Goal: Information Seeking & Learning: Learn about a topic

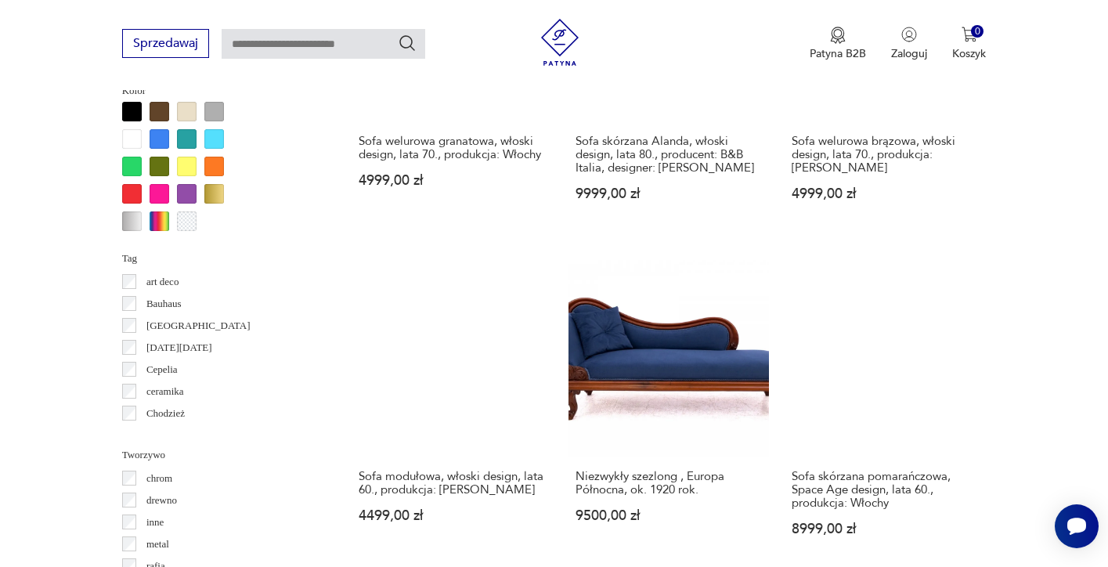
scroll to position [1483, 0]
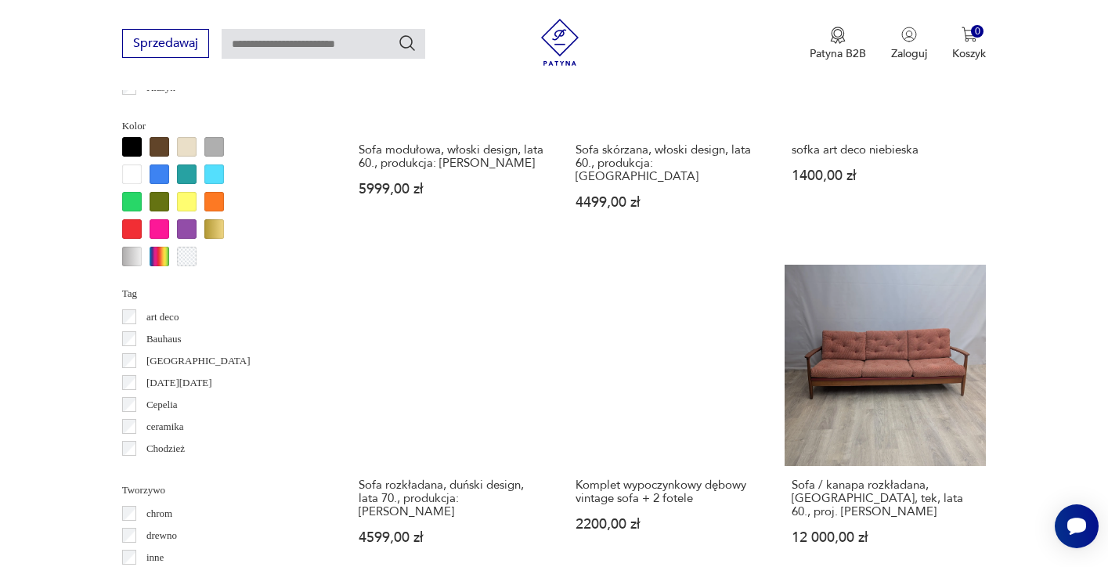
scroll to position [1451, 0]
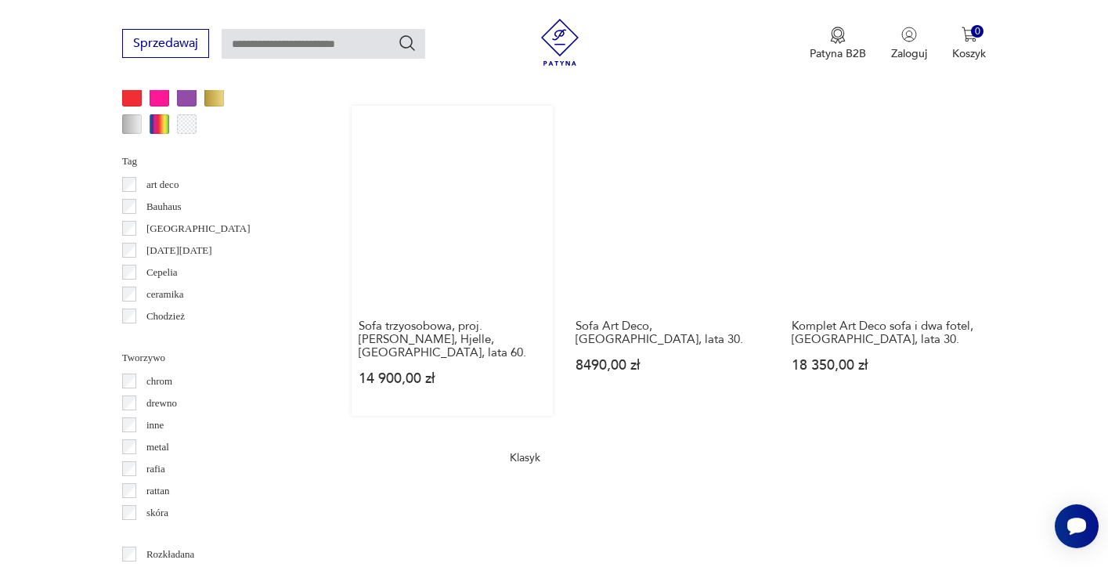
scroll to position [1594, 0]
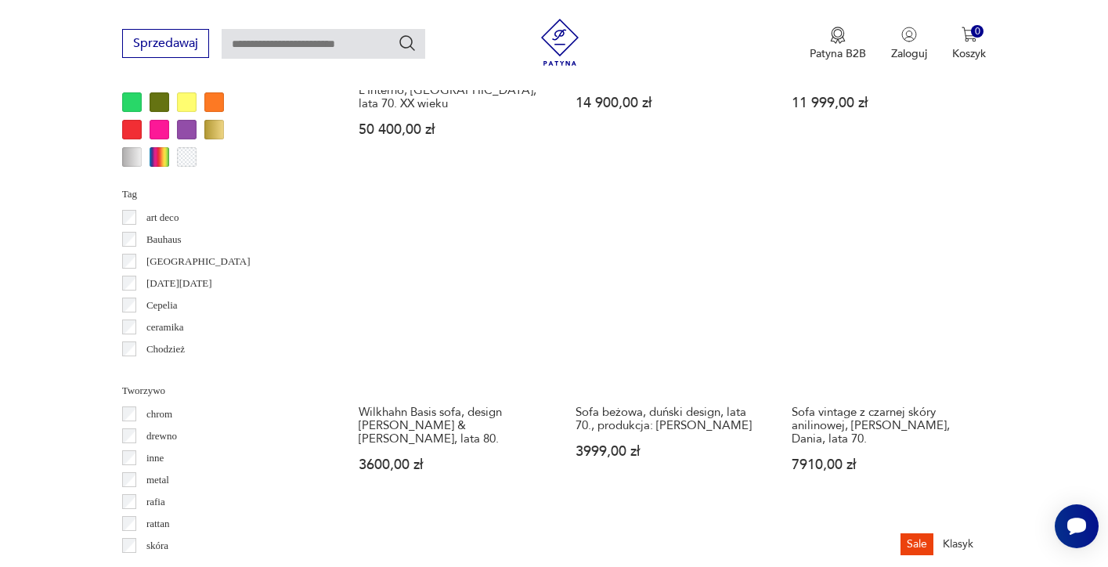
scroll to position [1596, 0]
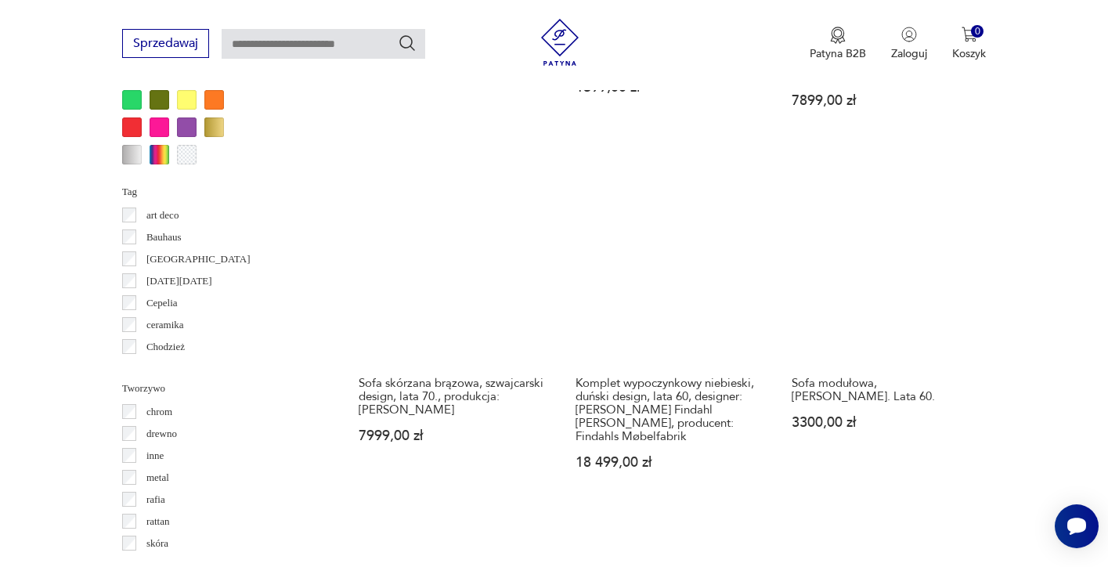
scroll to position [1541, 0]
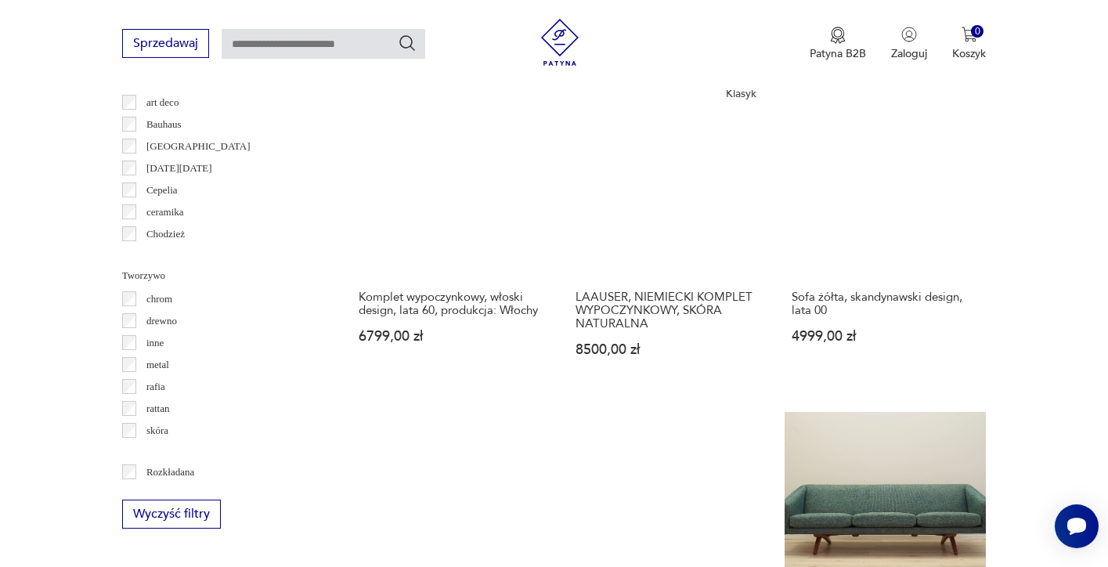
scroll to position [1671, 0]
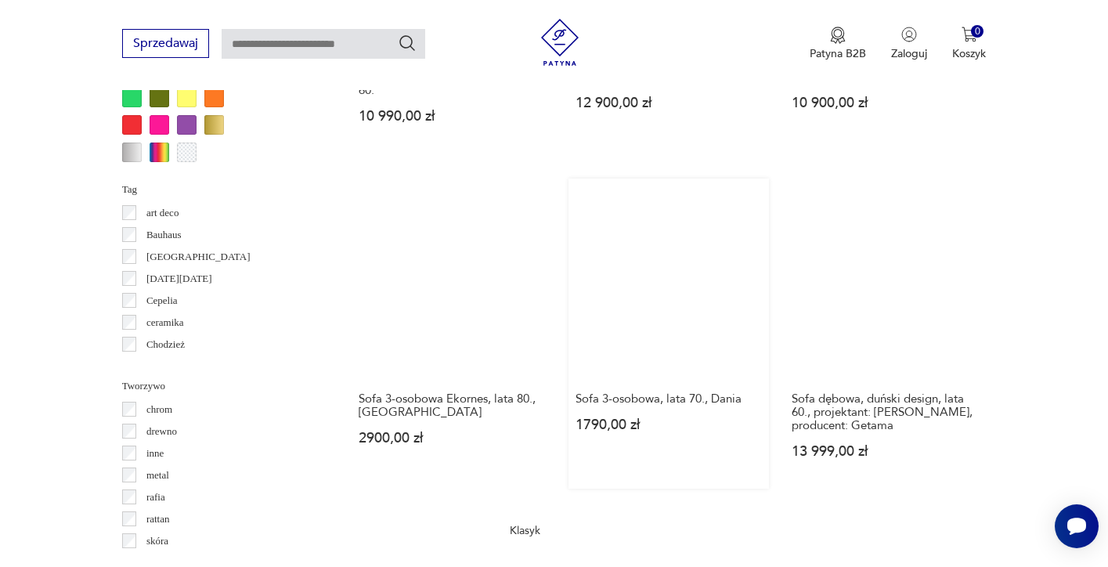
scroll to position [1558, 0]
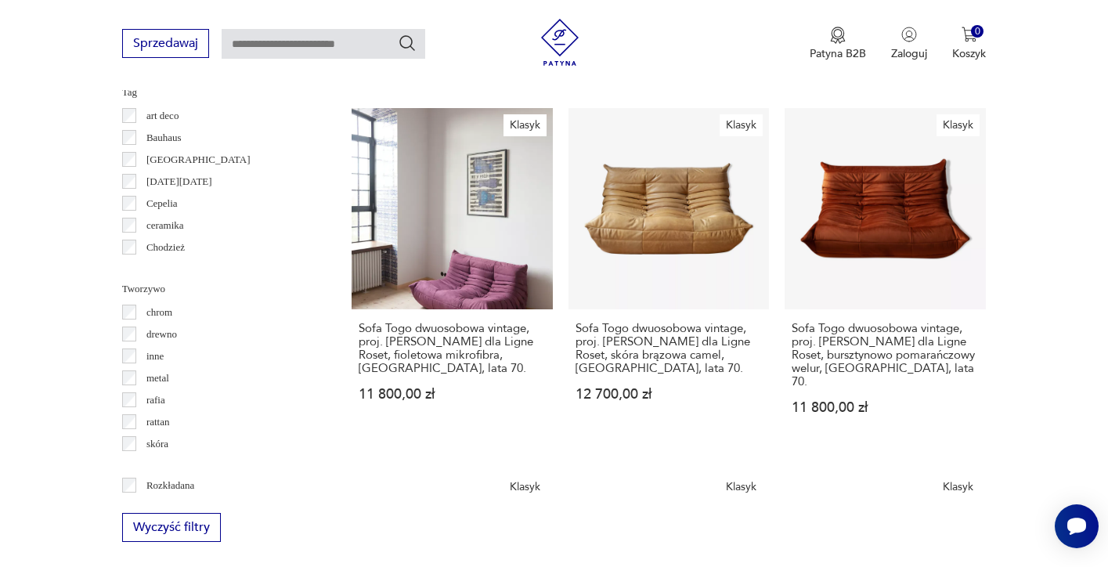
scroll to position [1653, 0]
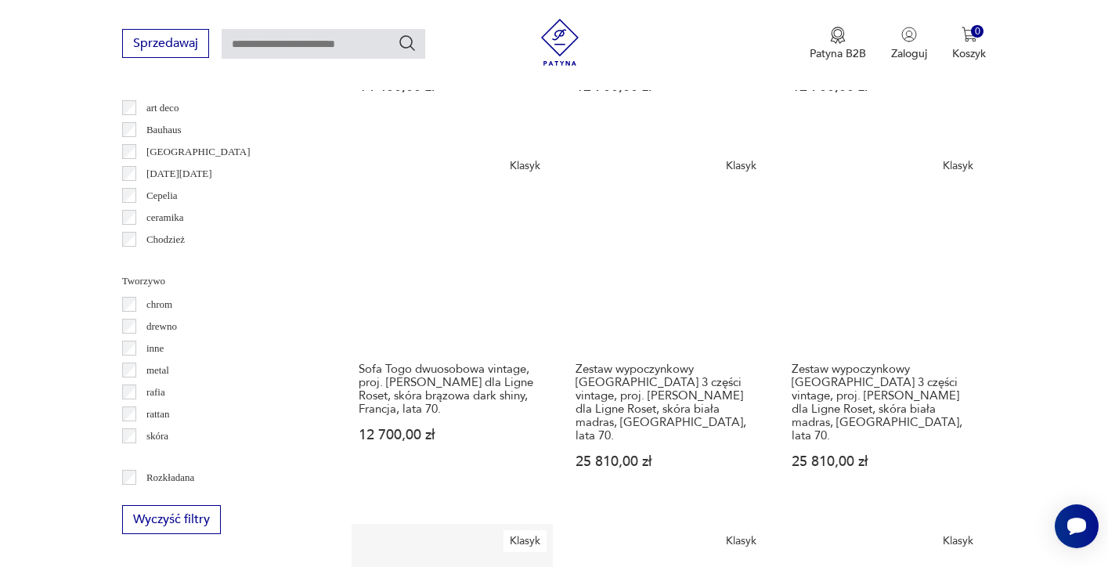
scroll to position [1671, 0]
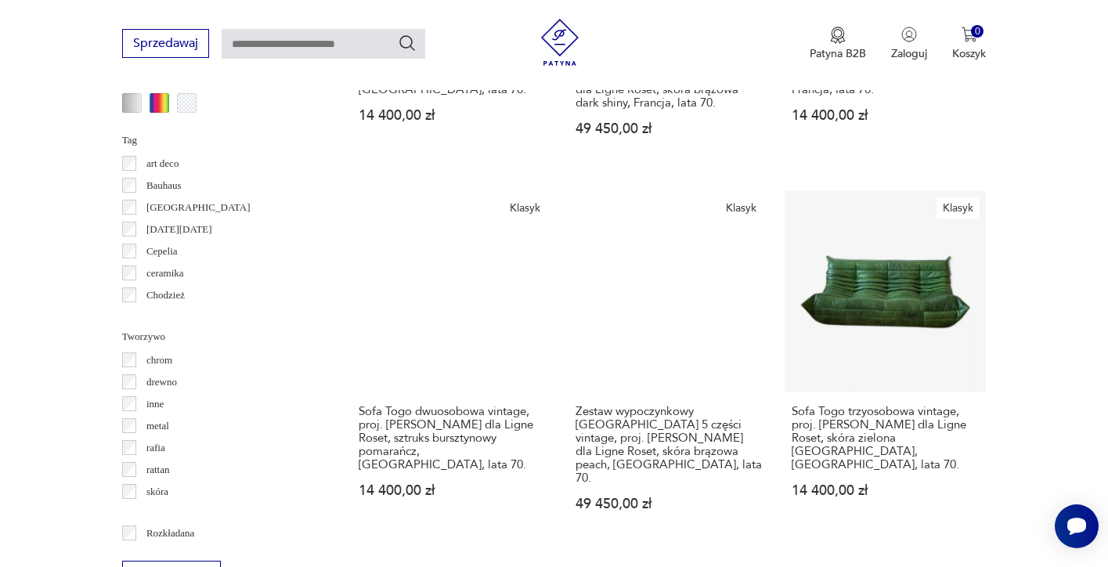
scroll to position [1637, 0]
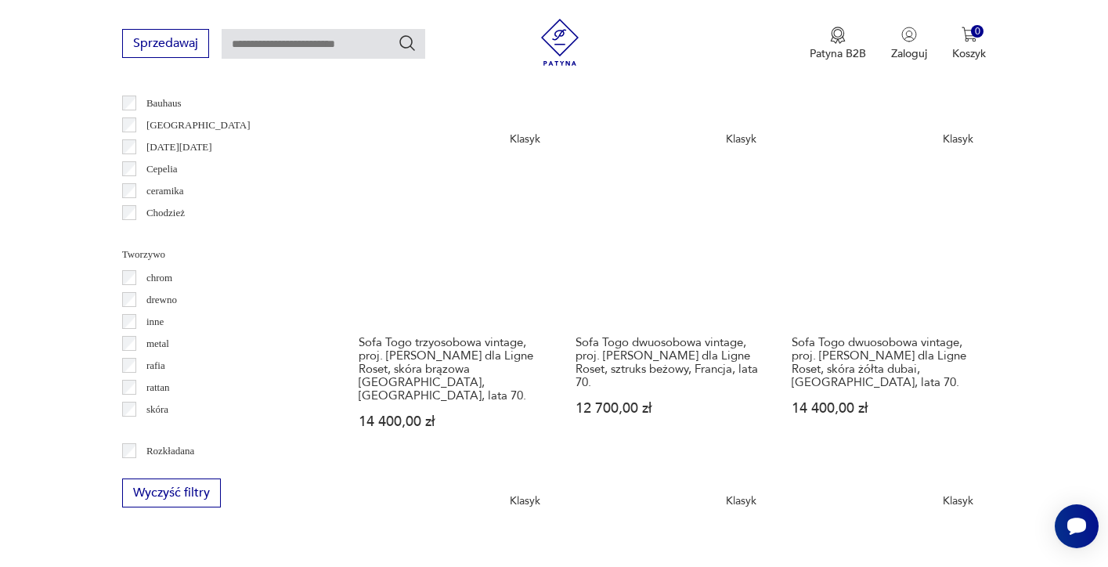
scroll to position [1698, 0]
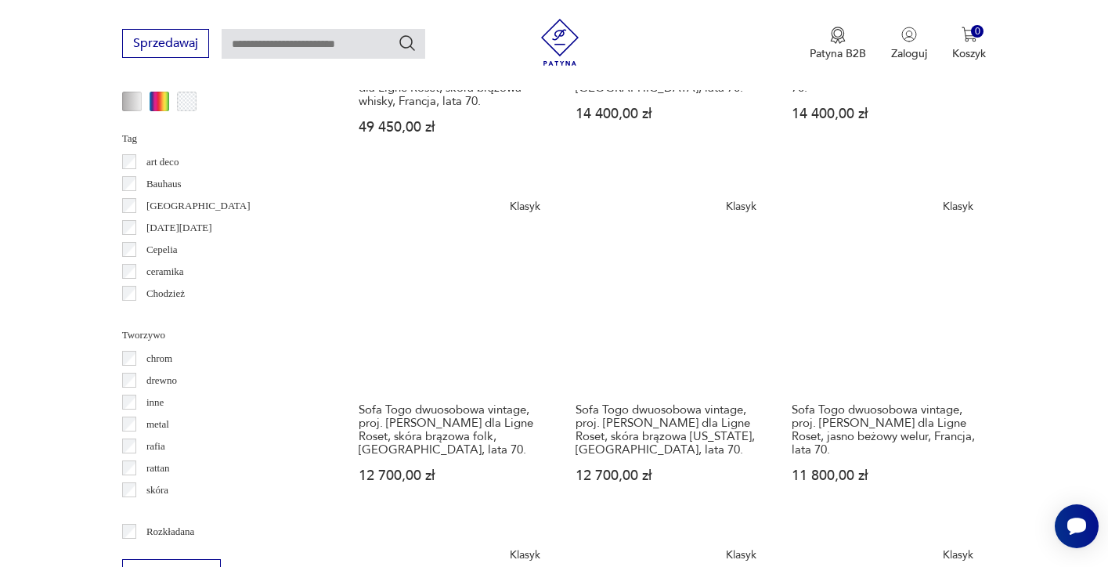
scroll to position [1607, 0]
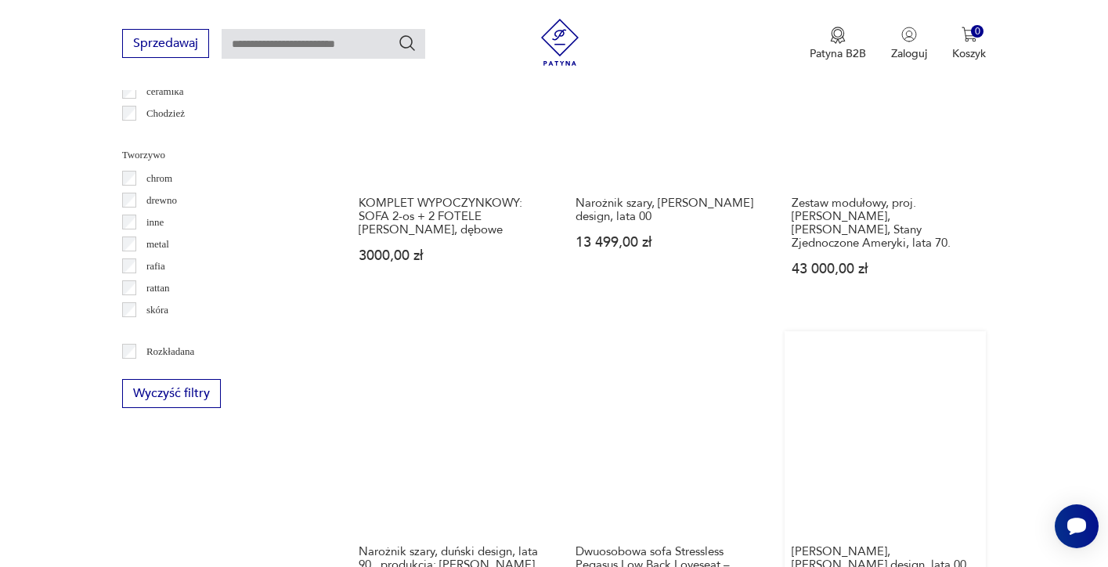
scroll to position [1751, 0]
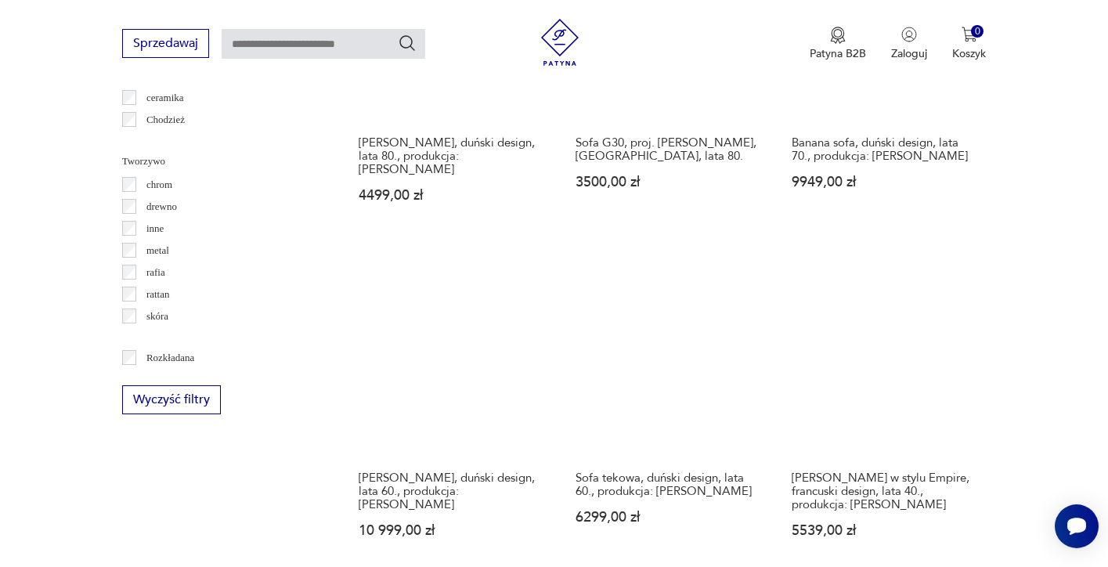
scroll to position [1779, 0]
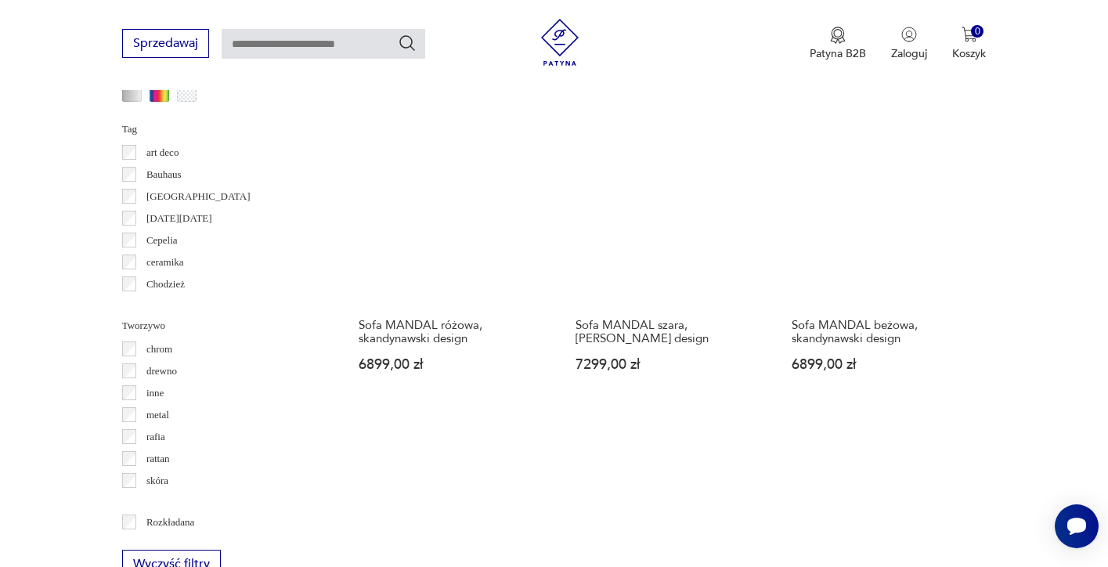
scroll to position [1610, 0]
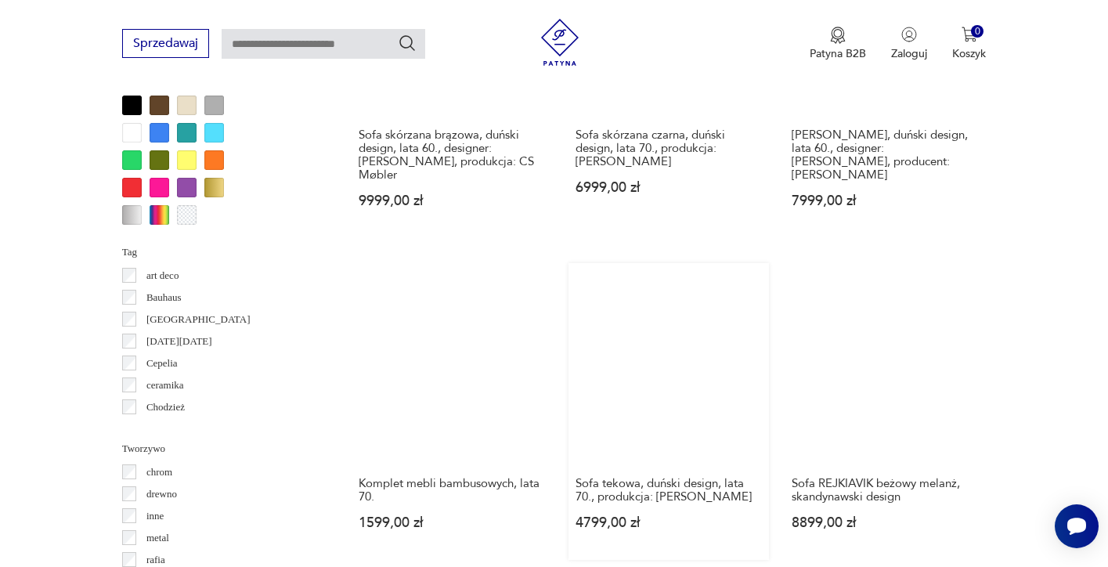
scroll to position [1490, 0]
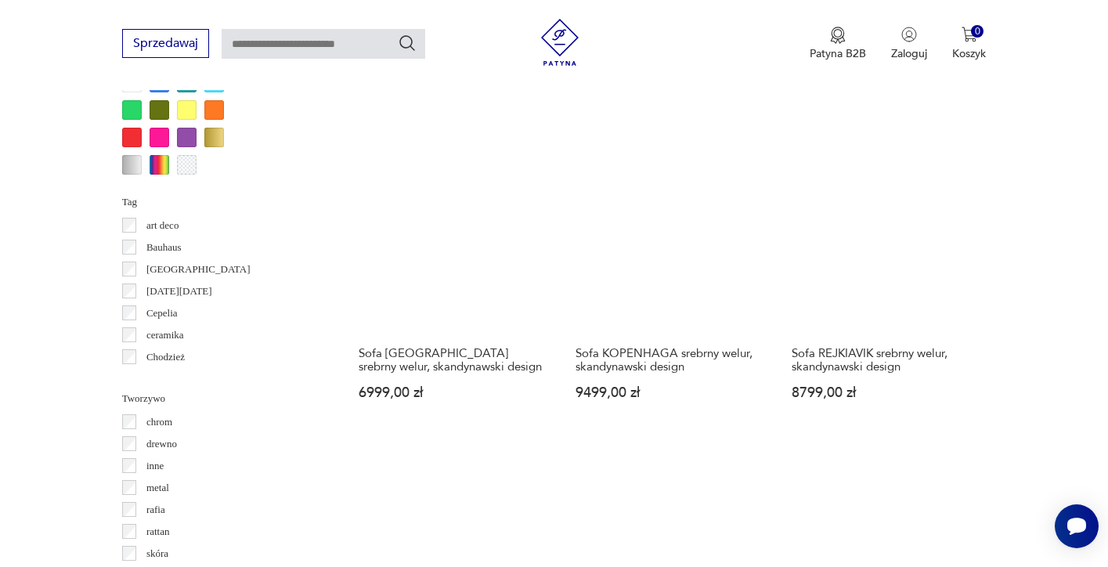
scroll to position [1540, 0]
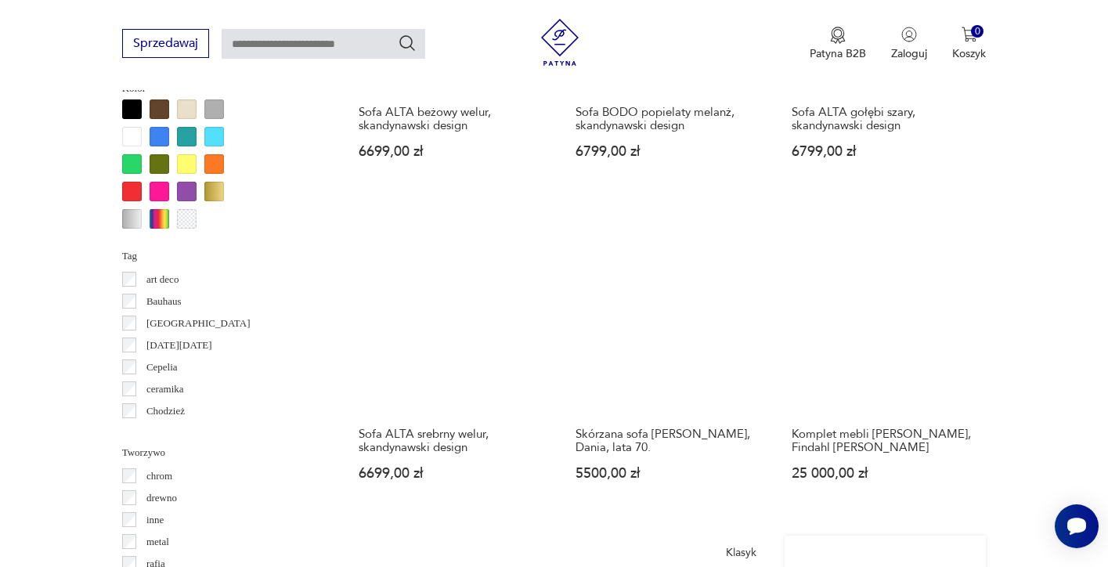
scroll to position [1485, 0]
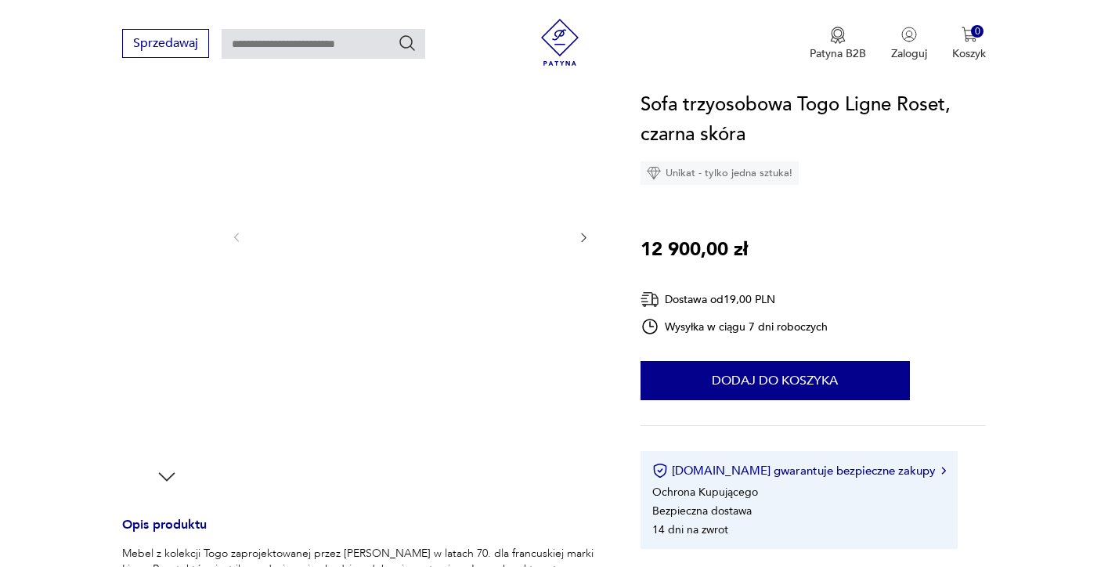
scroll to position [217, 0]
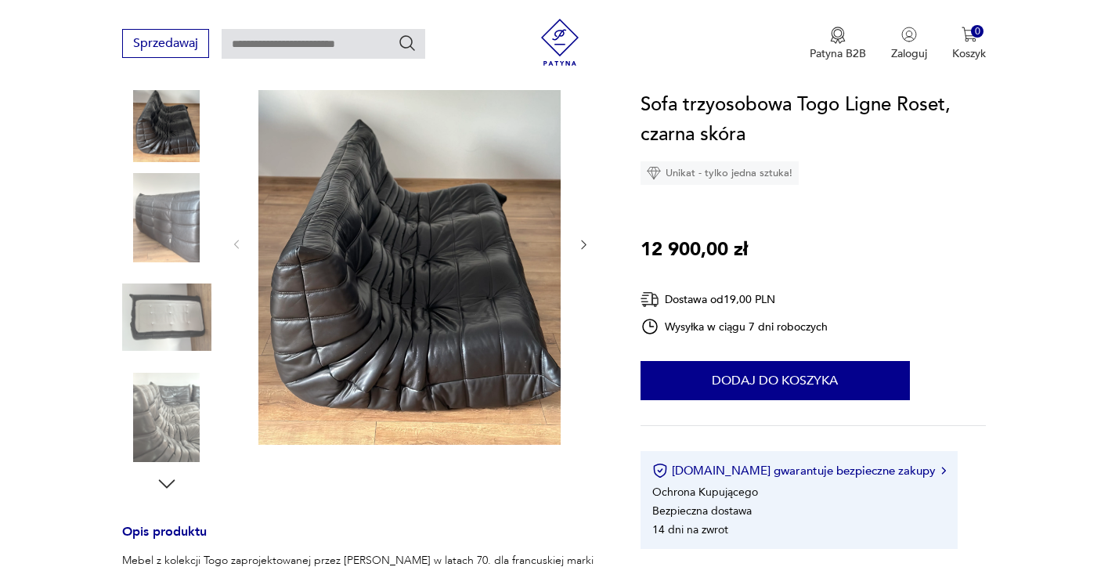
click at [580, 250] on icon "button" at bounding box center [583, 244] width 13 height 13
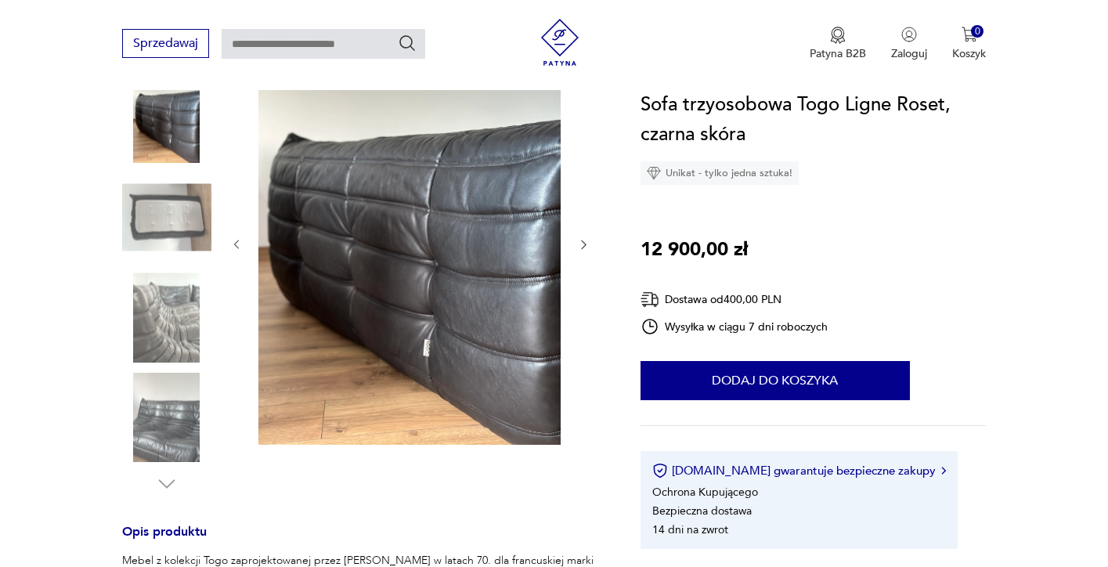
click at [588, 249] on icon "button" at bounding box center [583, 244] width 13 height 13
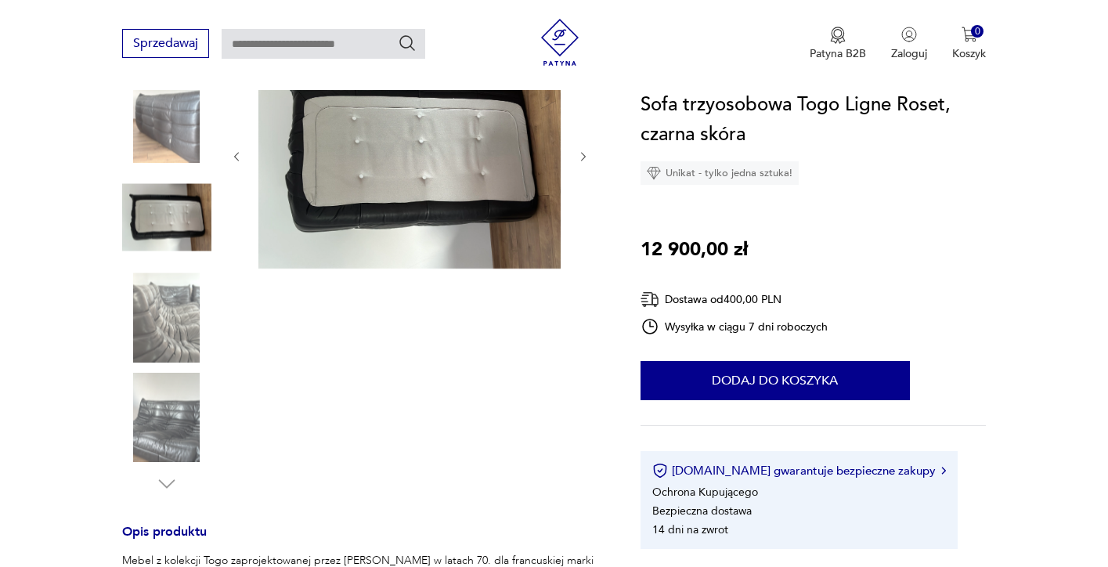
click at [587, 249] on div at bounding box center [410, 157] width 360 height 230
click at [179, 335] on img at bounding box center [166, 317] width 89 height 89
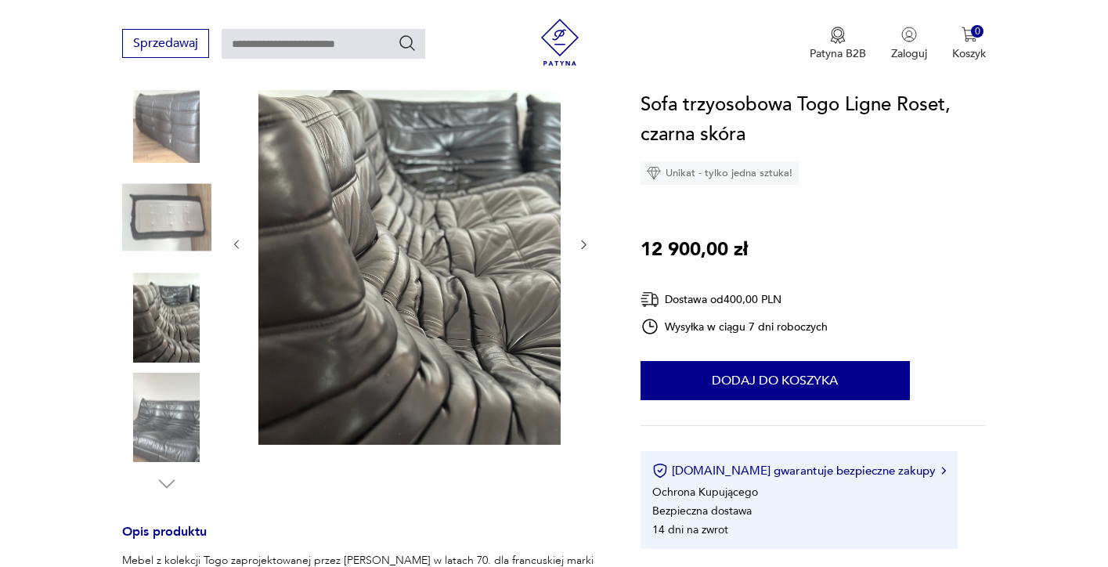
click at [178, 396] on img at bounding box center [166, 417] width 89 height 89
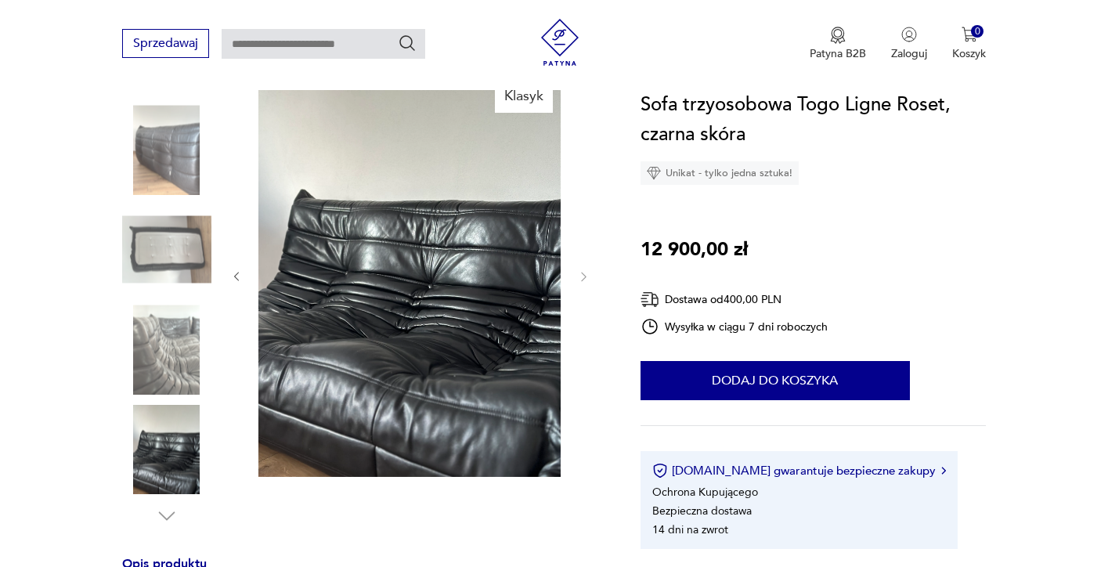
scroll to position [114, 0]
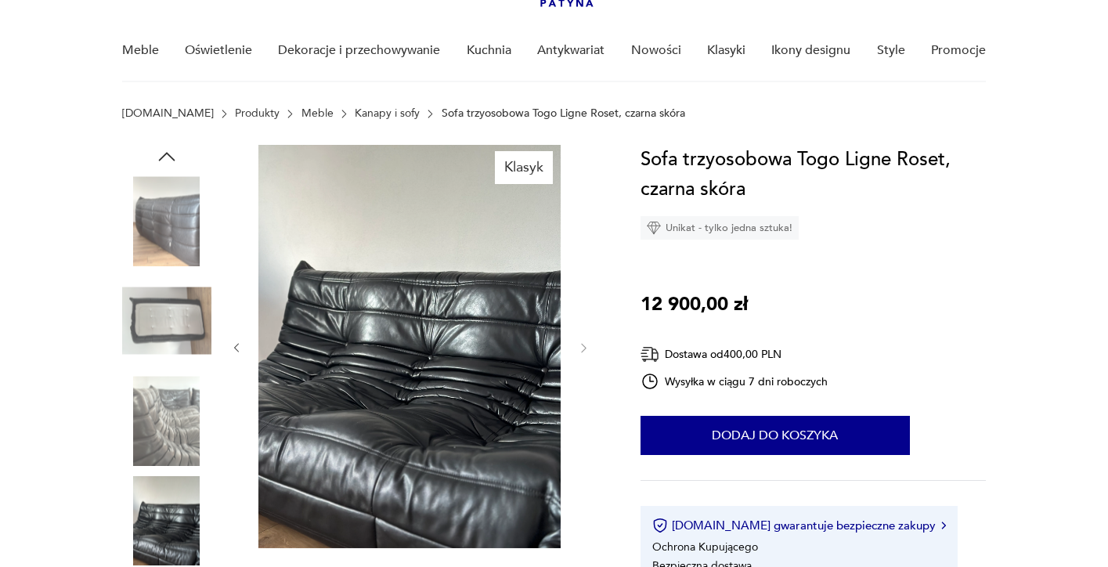
click at [181, 309] on img at bounding box center [166, 320] width 89 height 89
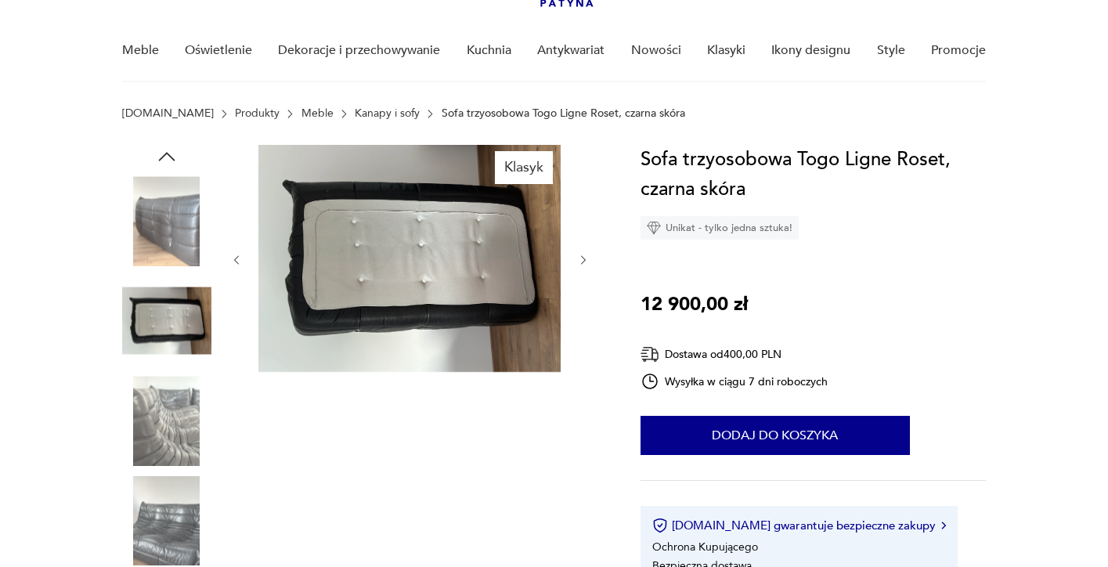
click at [188, 244] on img at bounding box center [166, 220] width 89 height 89
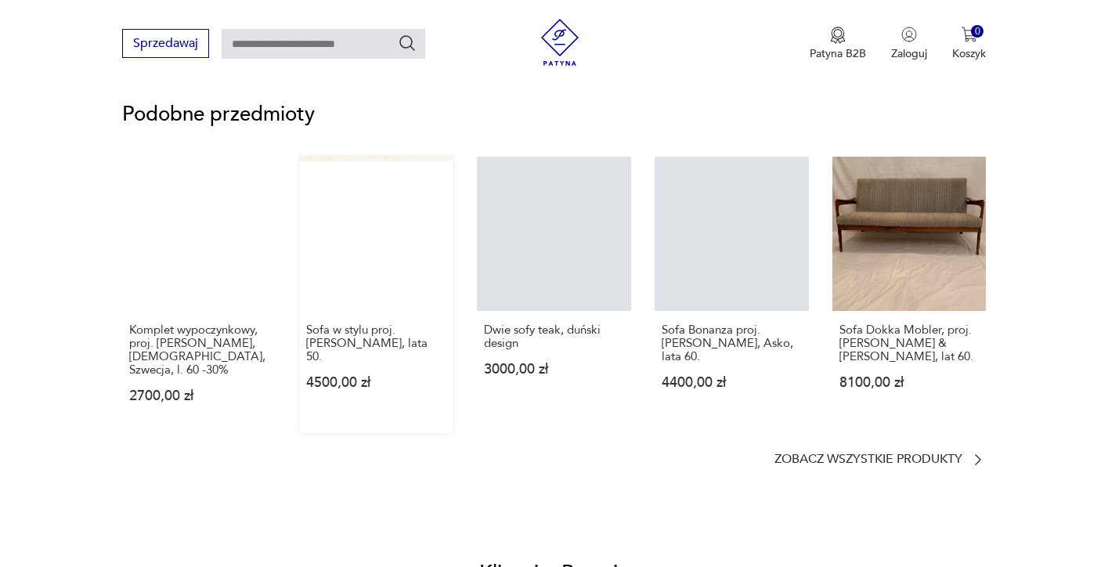
scroll to position [1209, 0]
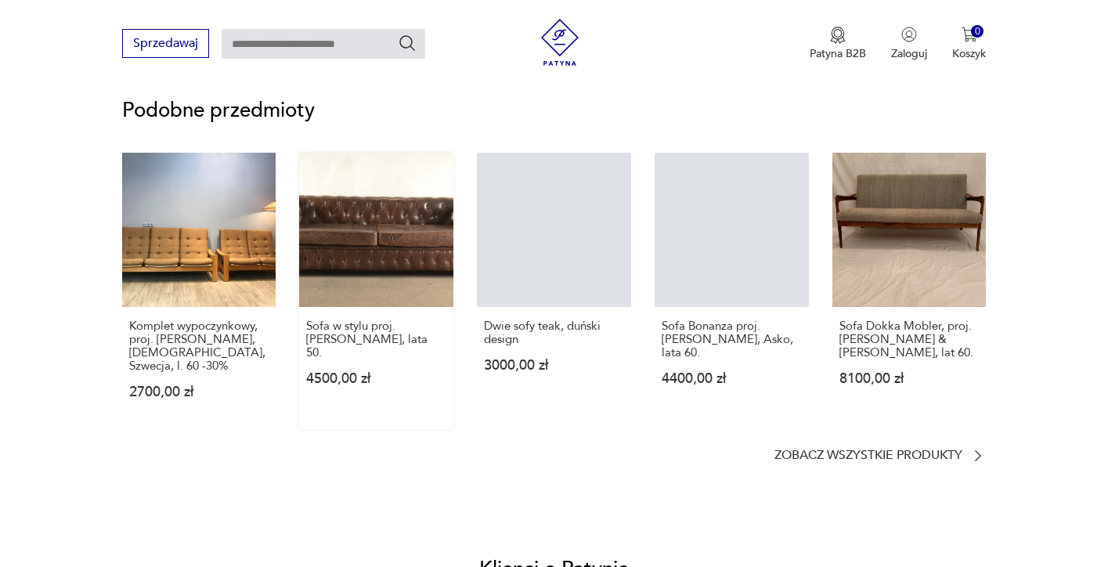
click at [381, 262] on link "Sofa w stylu proj. [PERSON_NAME], lata 50. 4500,00 zł" at bounding box center [376, 291] width 154 height 276
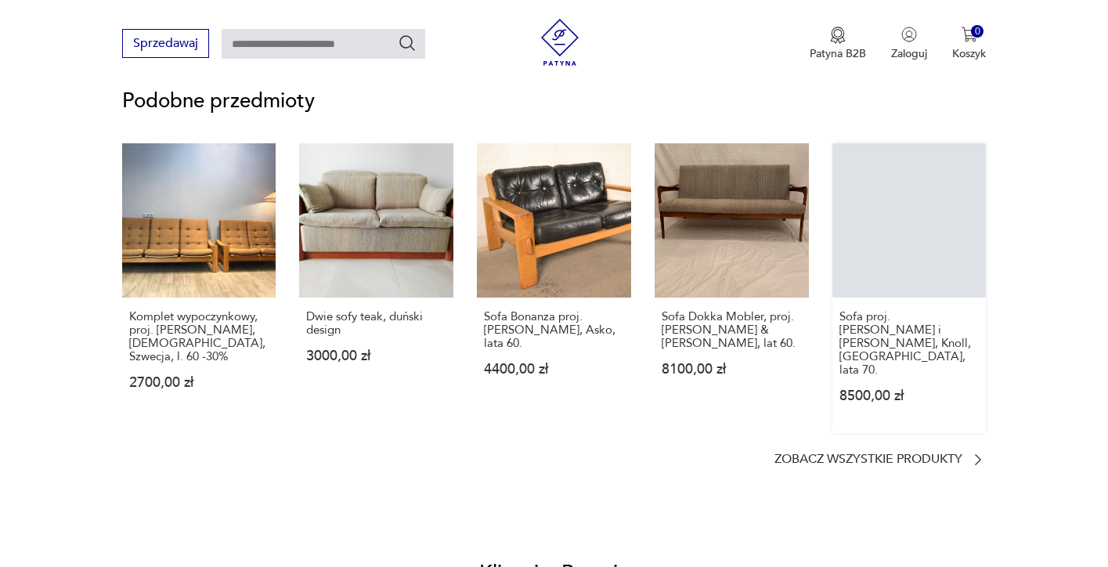
scroll to position [1200, 0]
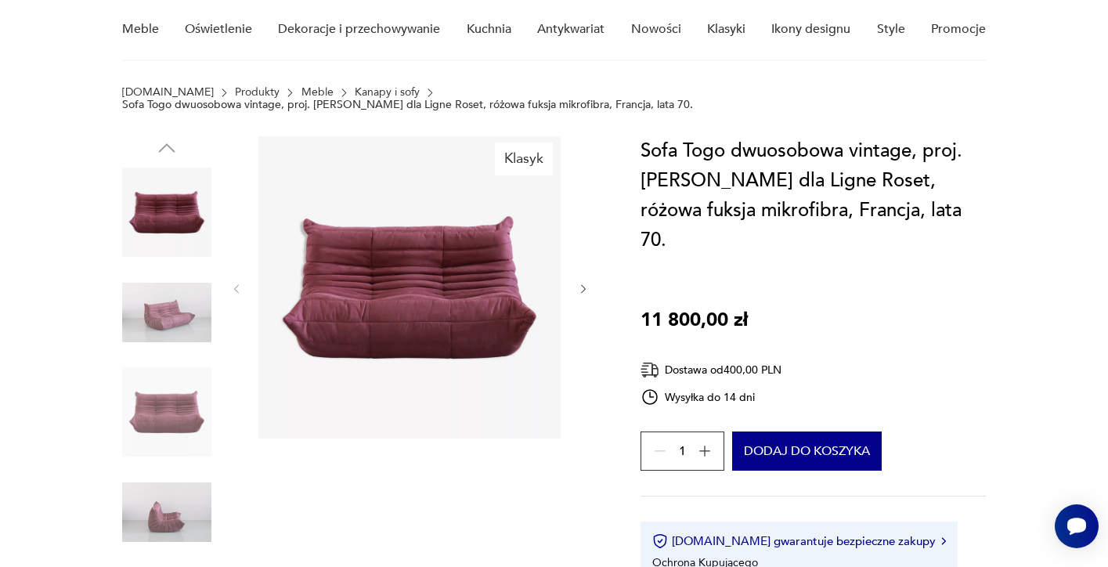
click at [584, 284] on icon "button" at bounding box center [583, 288] width 5 height 9
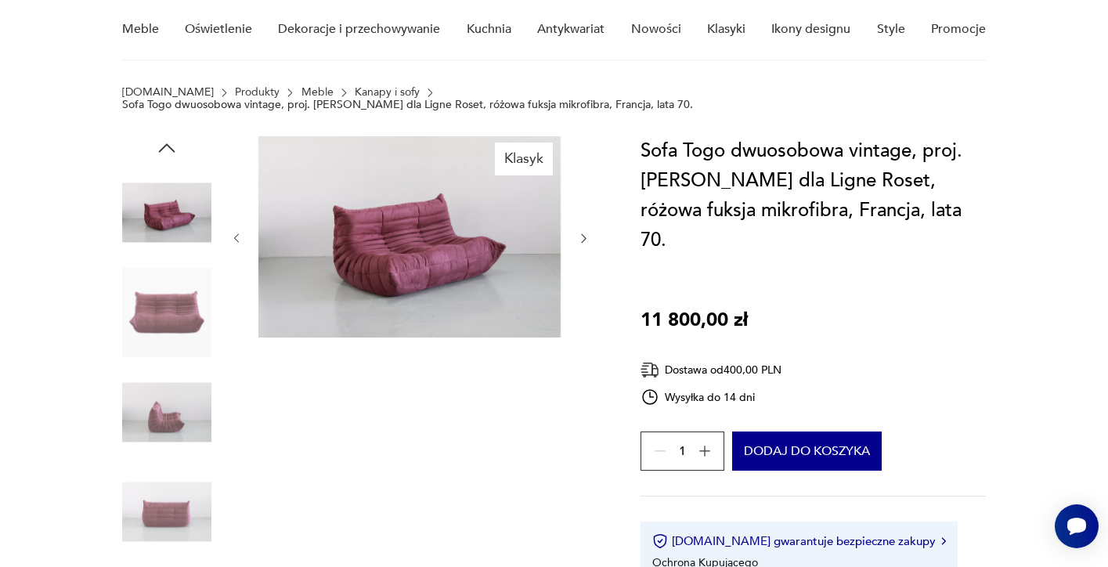
click at [584, 279] on div at bounding box center [410, 238] width 360 height 204
click at [585, 232] on icon "button" at bounding box center [583, 238] width 13 height 13
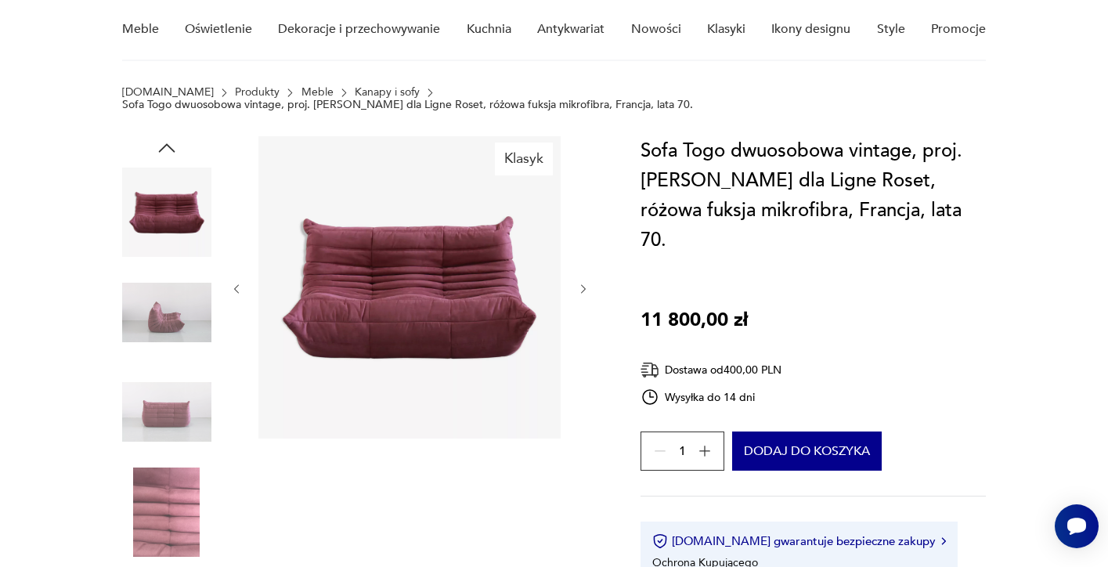
click at [585, 226] on div at bounding box center [410, 288] width 360 height 305
click at [585, 283] on icon "button" at bounding box center [583, 289] width 13 height 13
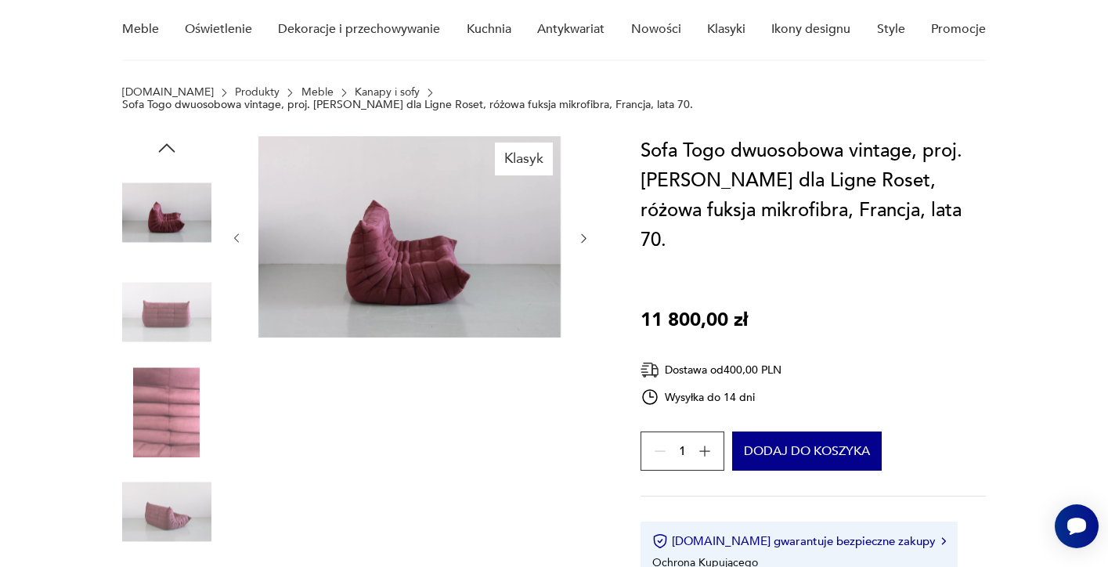
click at [582, 232] on icon "button" at bounding box center [583, 238] width 13 height 13
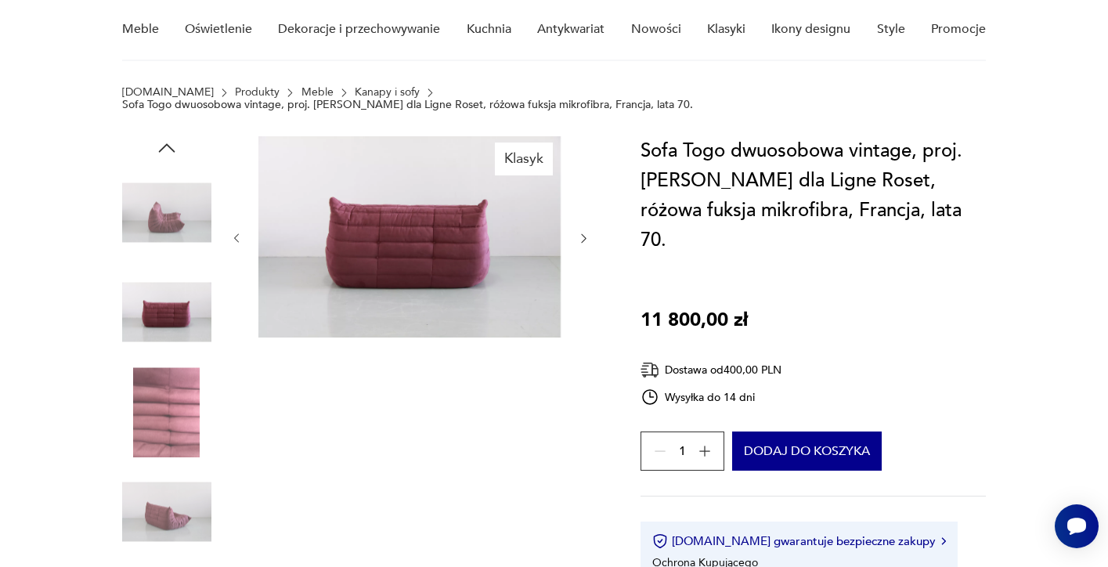
click at [582, 234] on icon "button" at bounding box center [583, 238] width 5 height 9
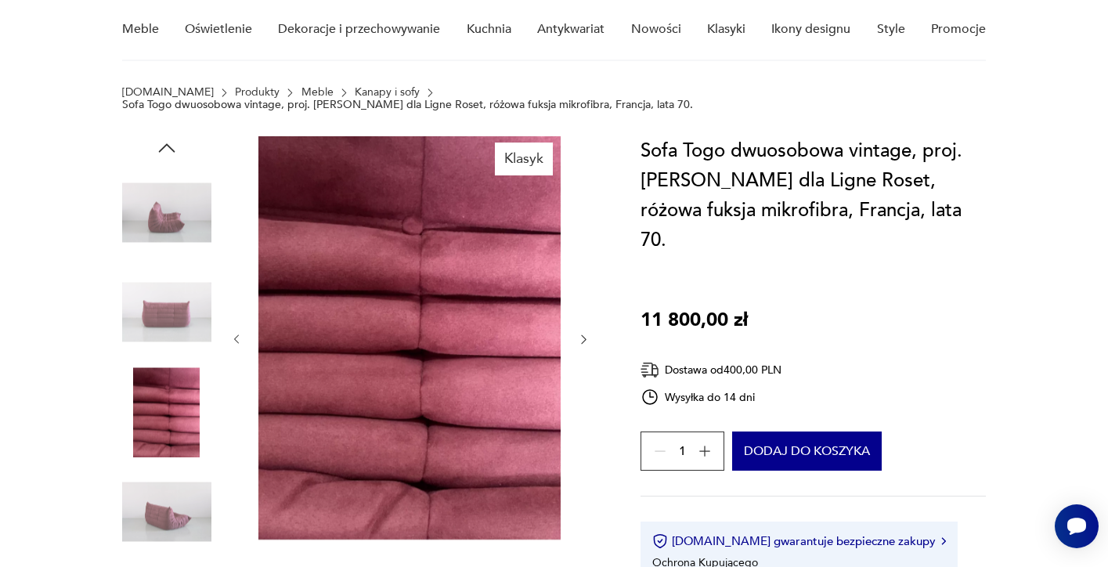
click at [589, 318] on div at bounding box center [410, 339] width 360 height 407
click at [588, 333] on icon "button" at bounding box center [583, 339] width 13 height 13
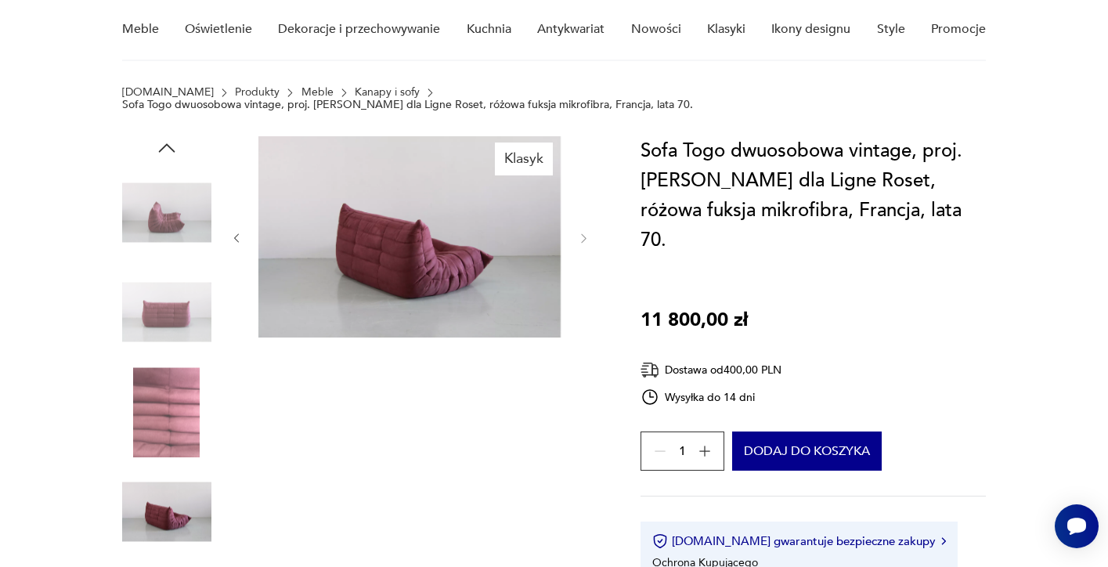
click at [588, 326] on div at bounding box center [410, 238] width 360 height 204
